Goal: Check status: Check status

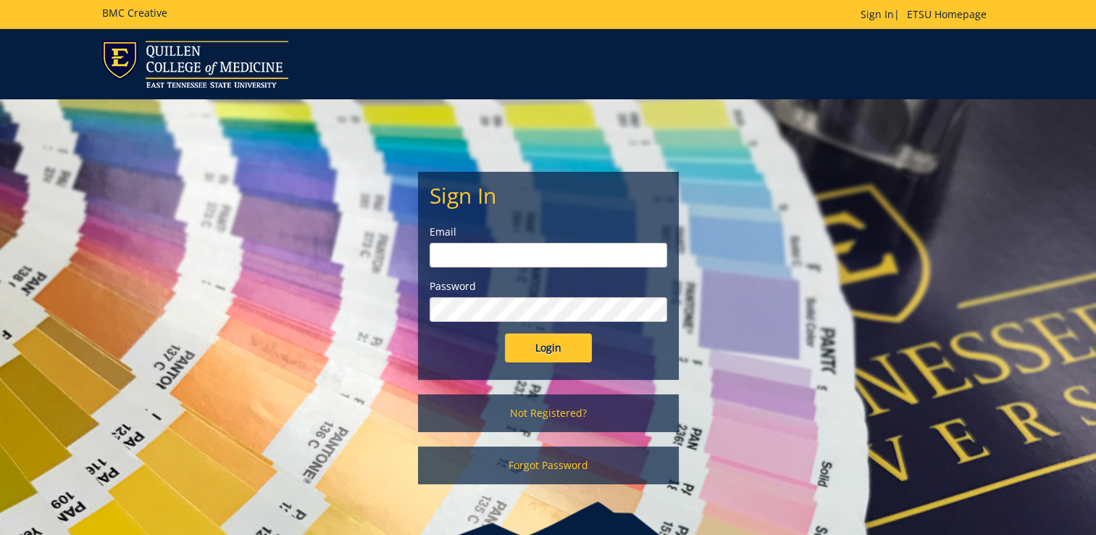
type input "[EMAIL_ADDRESS][DOMAIN_NAME]"
click at [559, 352] on input "Login" at bounding box center [548, 347] width 87 height 29
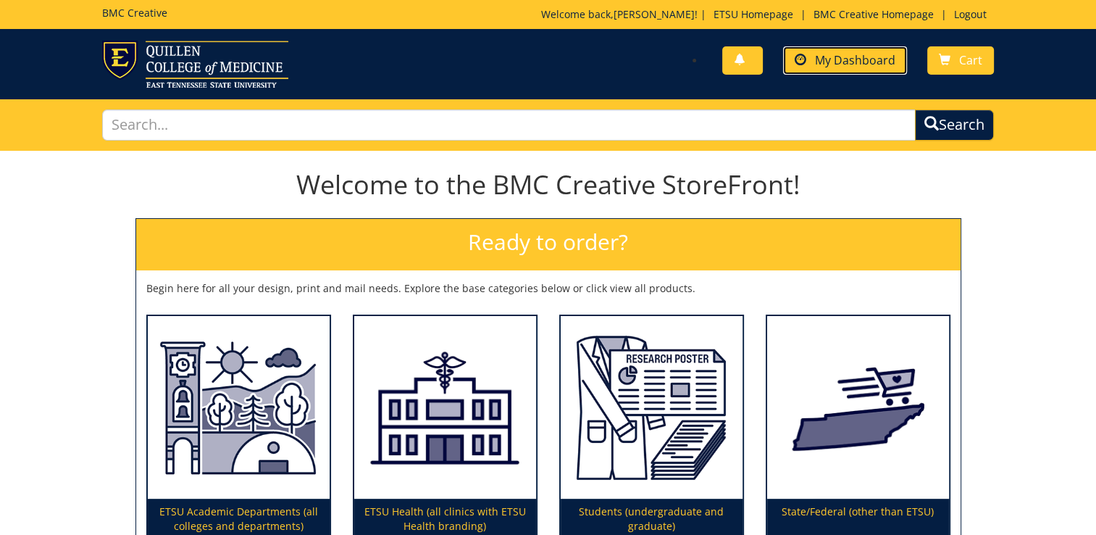
click at [852, 67] on span "My Dashboard" at bounding box center [855, 60] width 80 height 16
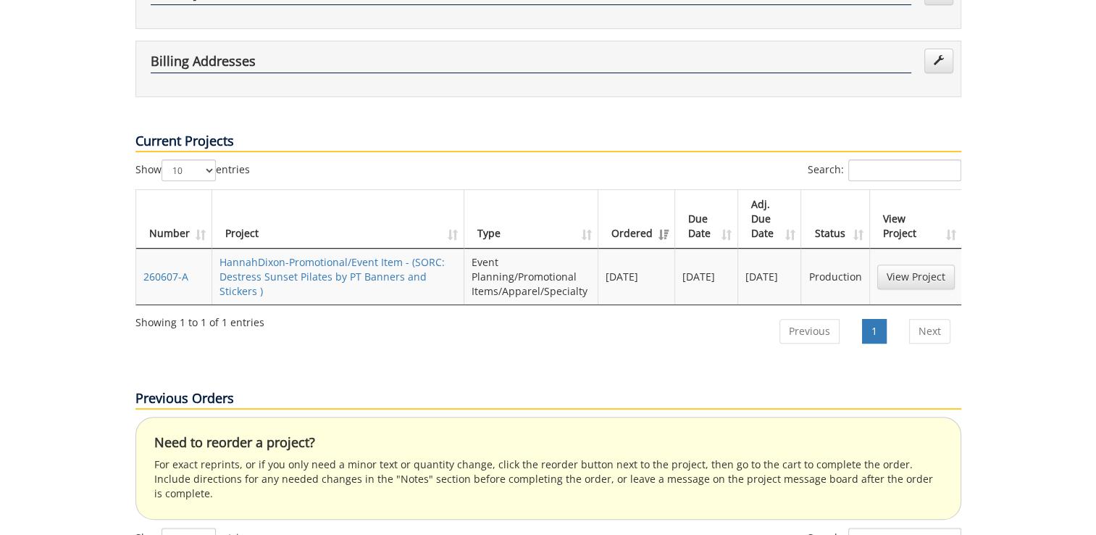
scroll to position [475, 0]
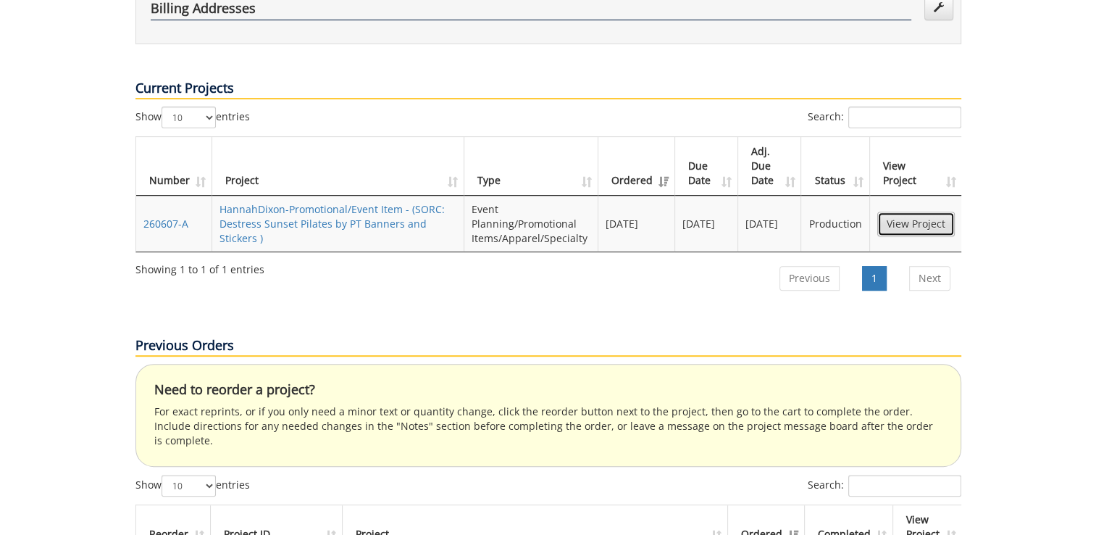
click at [912, 212] on link "View Project" at bounding box center [917, 224] width 78 height 25
